Goal: Transaction & Acquisition: Purchase product/service

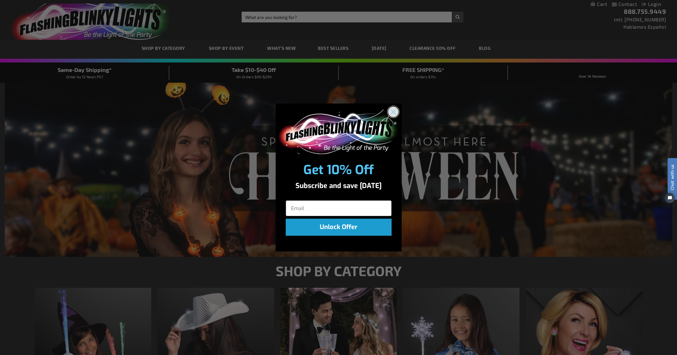
click at [392, 112] on icon "Close dialog" at bounding box center [393, 112] width 4 height 4
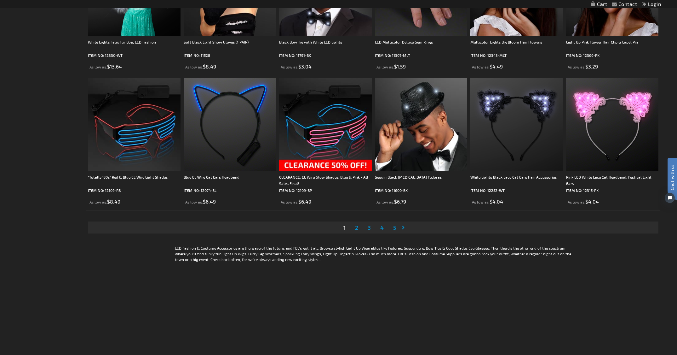
scroll to position [1290, 0]
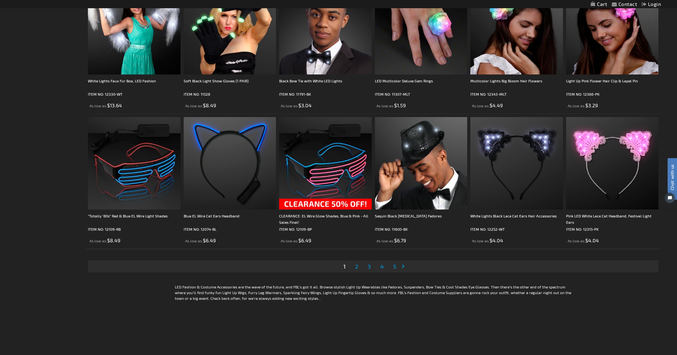
click at [355, 267] on span "2" at bounding box center [356, 265] width 3 height 7
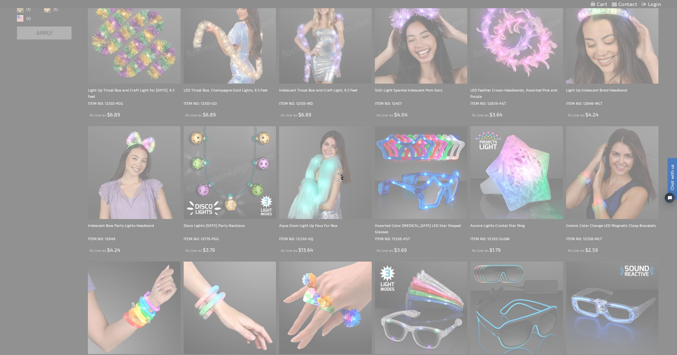
scroll to position [0, 0]
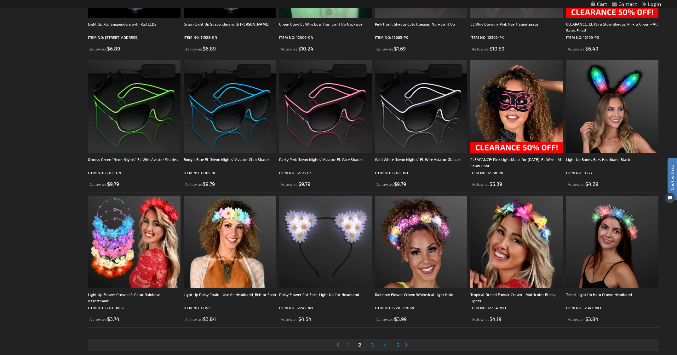
scroll to position [1377, 0]
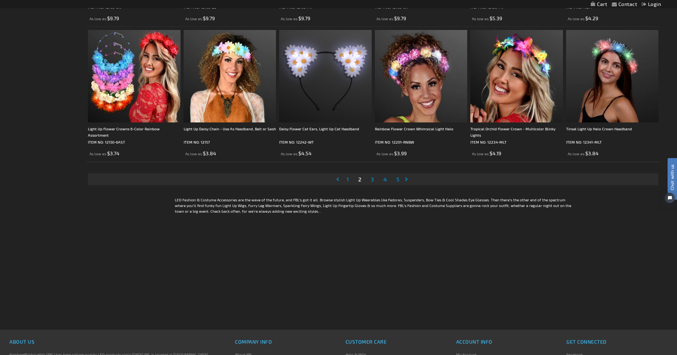
drag, startPoint x: 344, startPoint y: 223, endPoint x: 370, endPoint y: 180, distance: 50.0
click at [370, 180] on link "Page 3" at bounding box center [373, 178] width 6 height 9
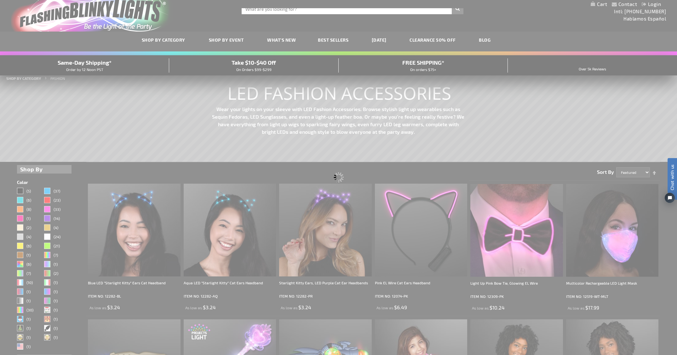
scroll to position [0, 0]
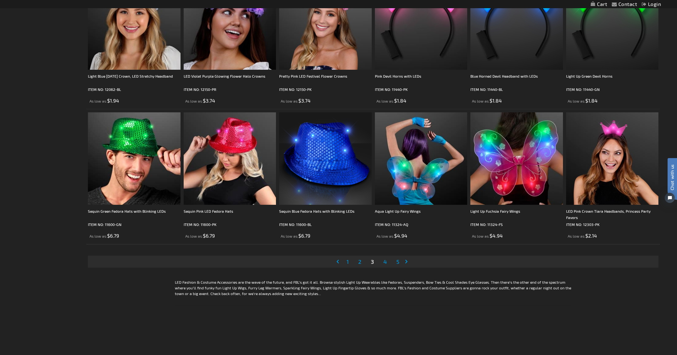
scroll to position [1342, 0]
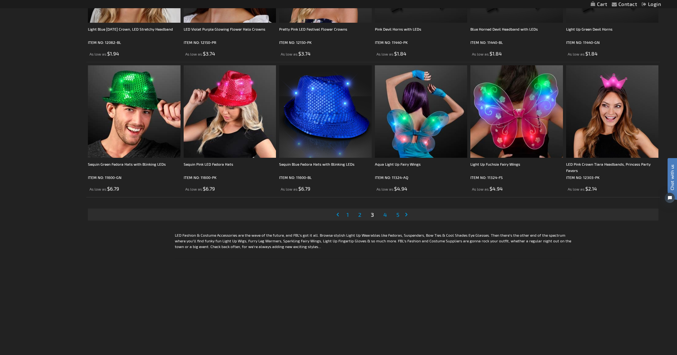
drag, startPoint x: 370, startPoint y: 180, endPoint x: 386, endPoint y: 216, distance: 39.2
click at [386, 216] on span "4" at bounding box center [384, 214] width 3 height 7
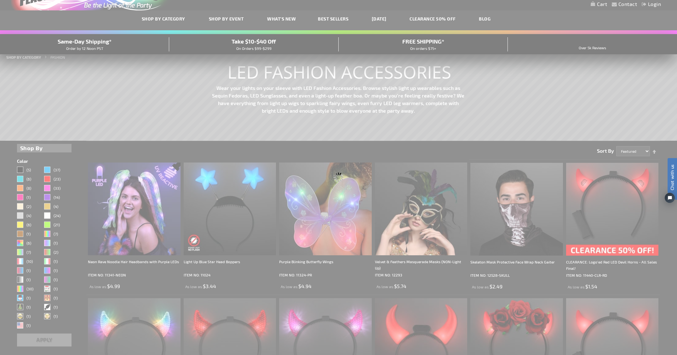
scroll to position [0, 0]
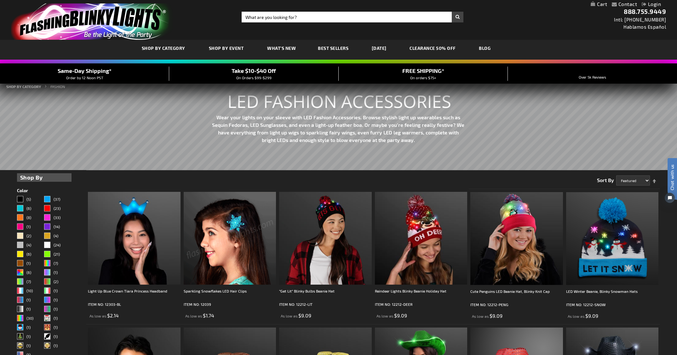
click at [327, 50] on span "Best Sellers" at bounding box center [333, 47] width 31 height 5
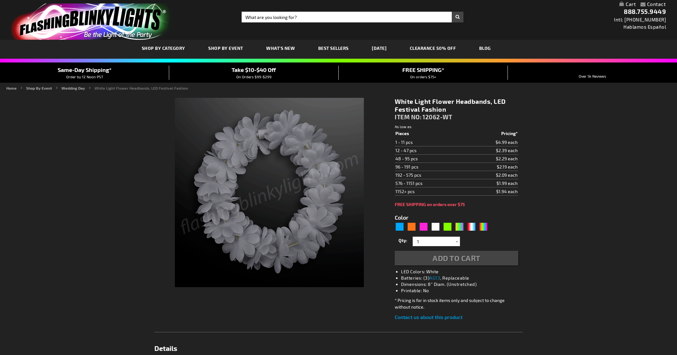
type input "5646"
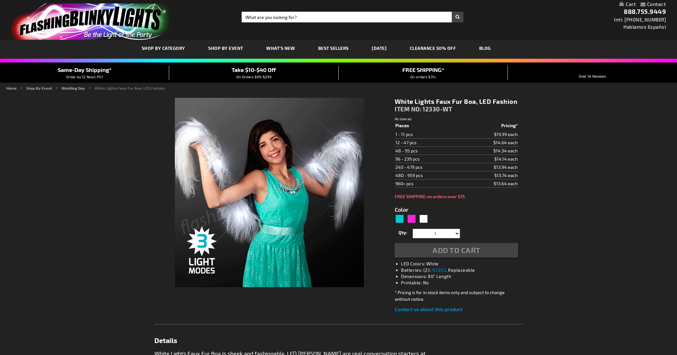
type input "5646"
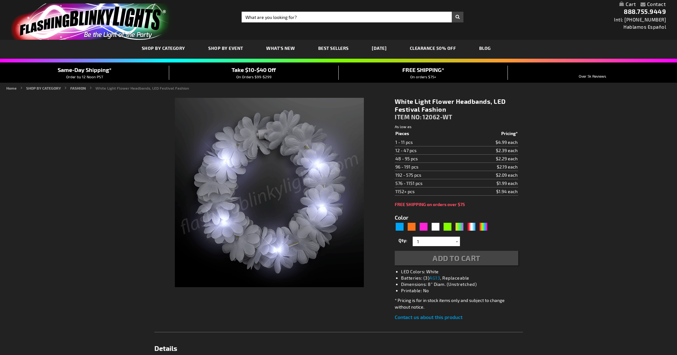
type input "5646"
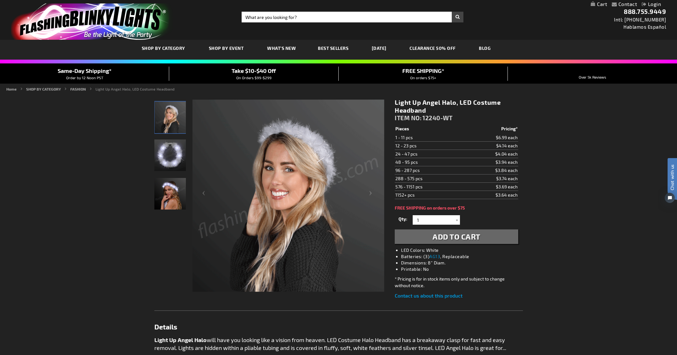
click at [177, 152] on img "White Light Up Angel Halo LED Costume Headband" at bounding box center [170, 155] width 32 height 32
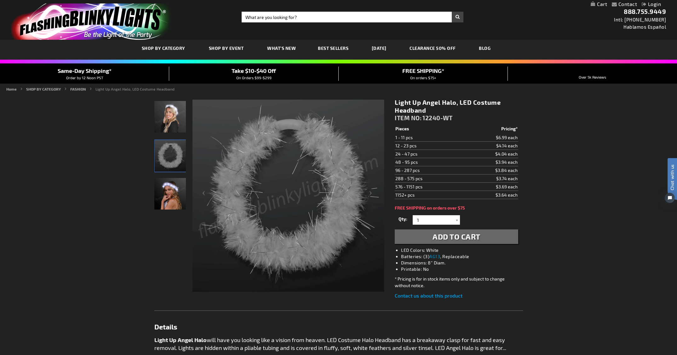
click at [174, 158] on img "White Light Up Angel Halo LED Costume Headband" at bounding box center [171, 156] width 32 height 32
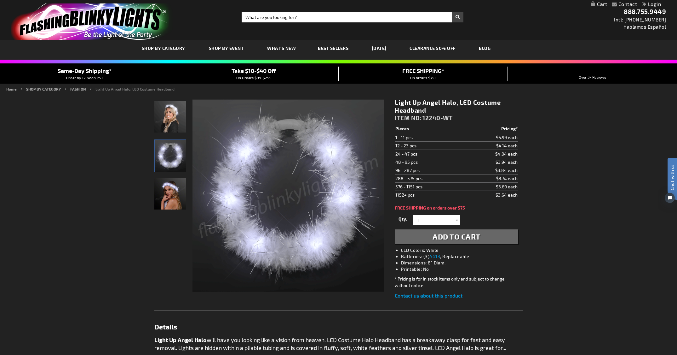
click at [164, 115] on img "Female wearing White Light Up Angel Halo LED Costume Headband" at bounding box center [170, 117] width 32 height 32
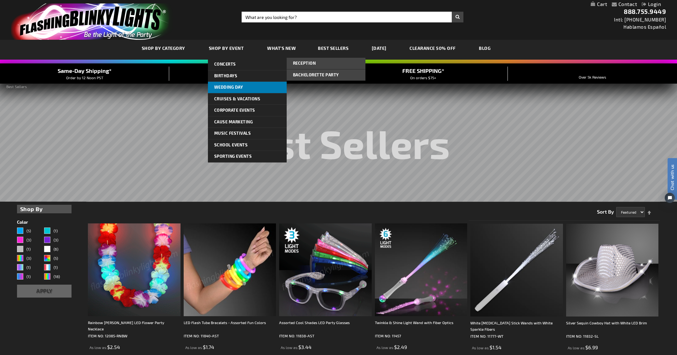
click at [230, 90] on link "Wedding Day" at bounding box center [247, 87] width 79 height 11
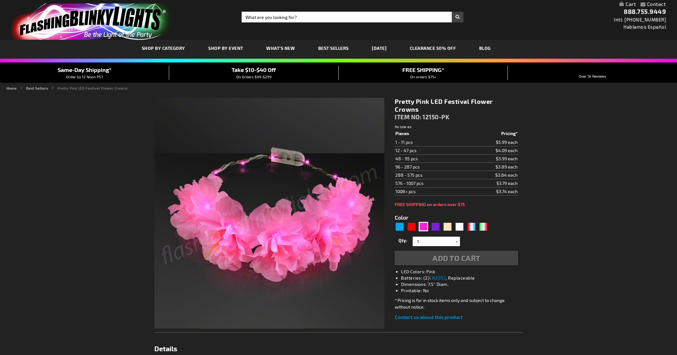
type input "5639"
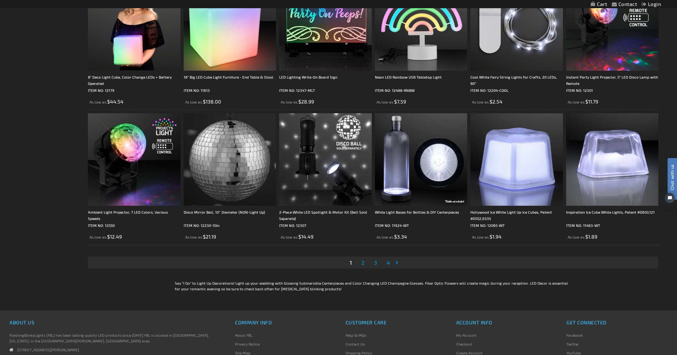
scroll to position [1414, 0]
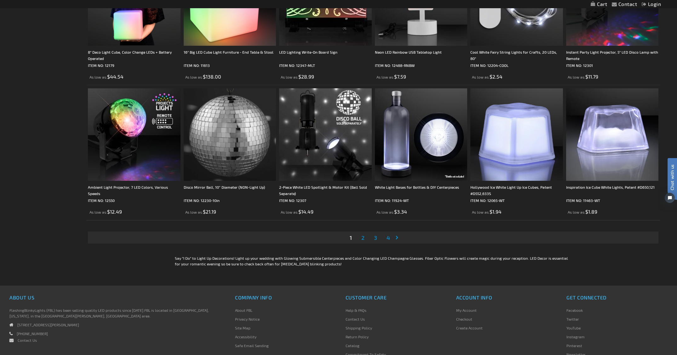
drag, startPoint x: 506, startPoint y: 78, endPoint x: 365, endPoint y: 238, distance: 213.0
click at [365, 238] on link "Page 2" at bounding box center [363, 237] width 6 height 9
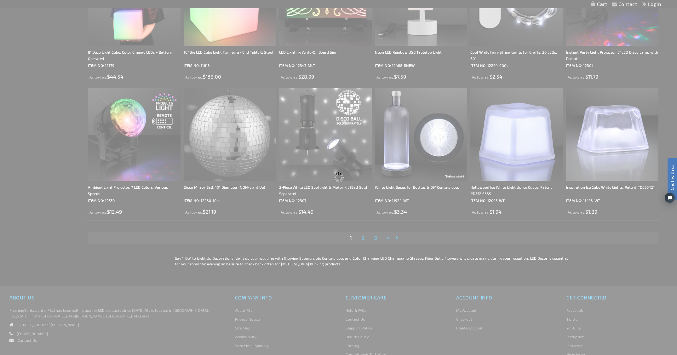
scroll to position [1271, 0]
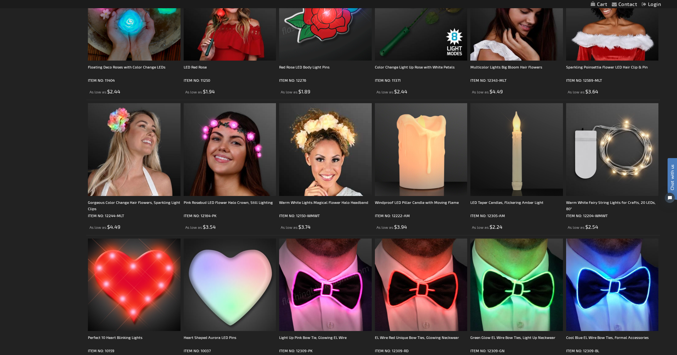
scroll to position [62, 0]
